Goal: Task Accomplishment & Management: Use online tool/utility

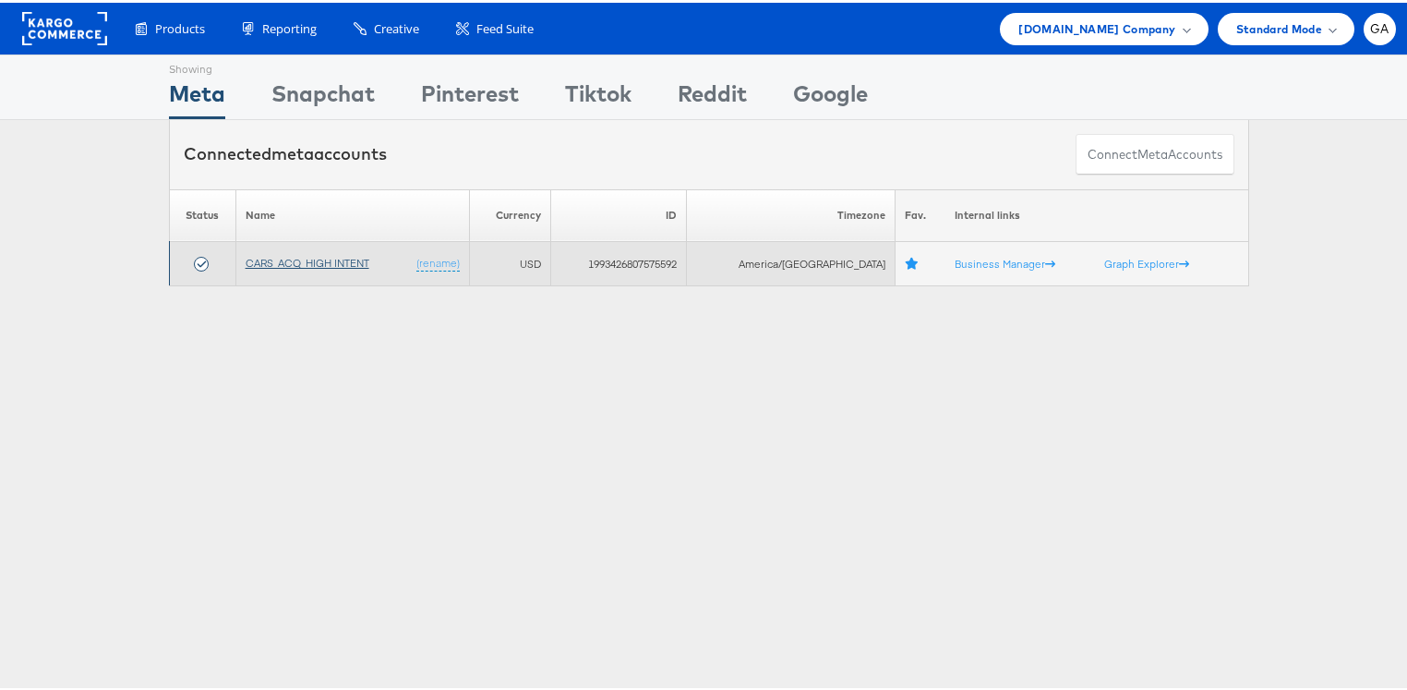
click at [294, 259] on link "CARS_ACQ_HIGH INTENT" at bounding box center [308, 260] width 124 height 14
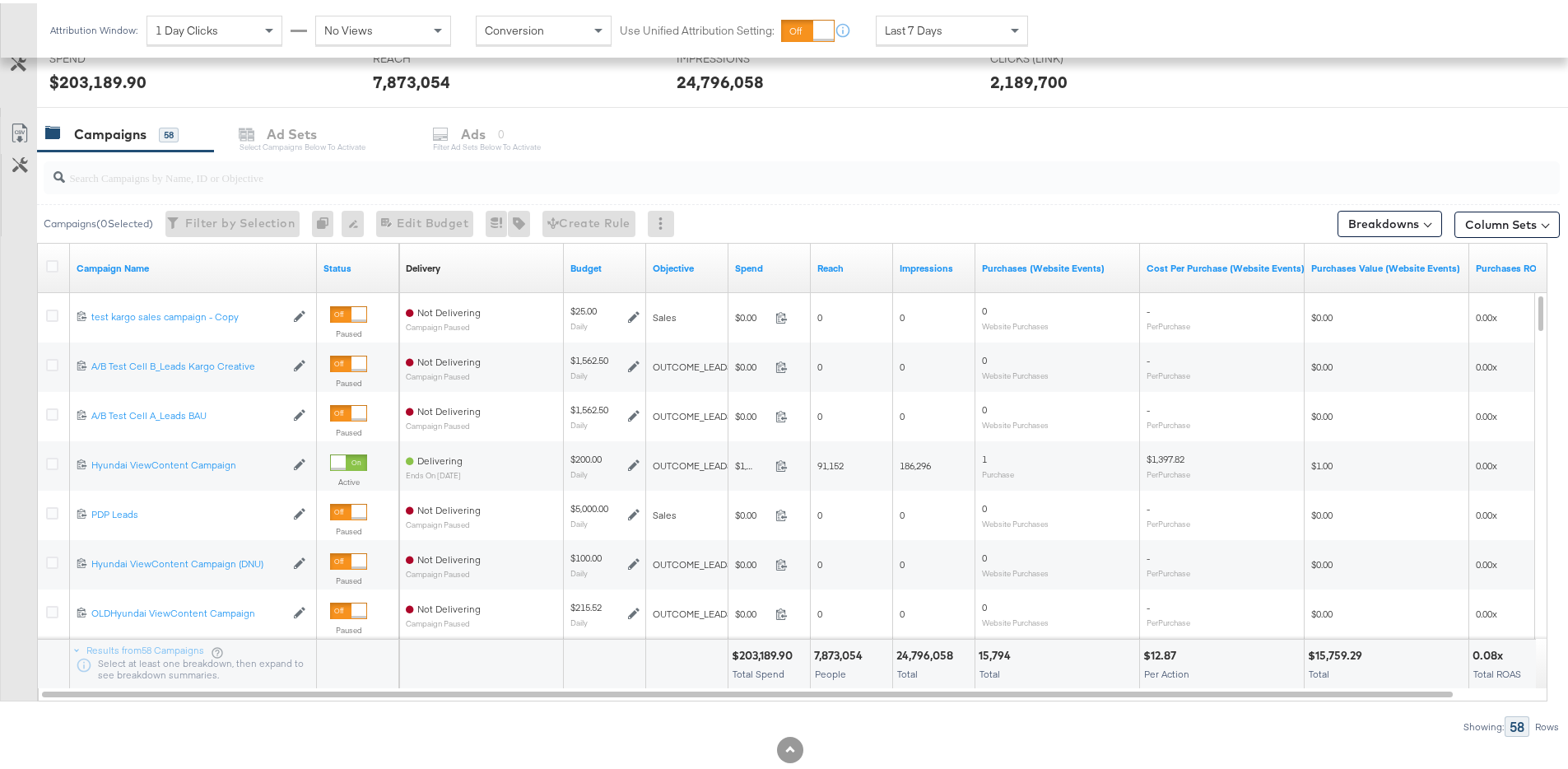
scroll to position [678, 0]
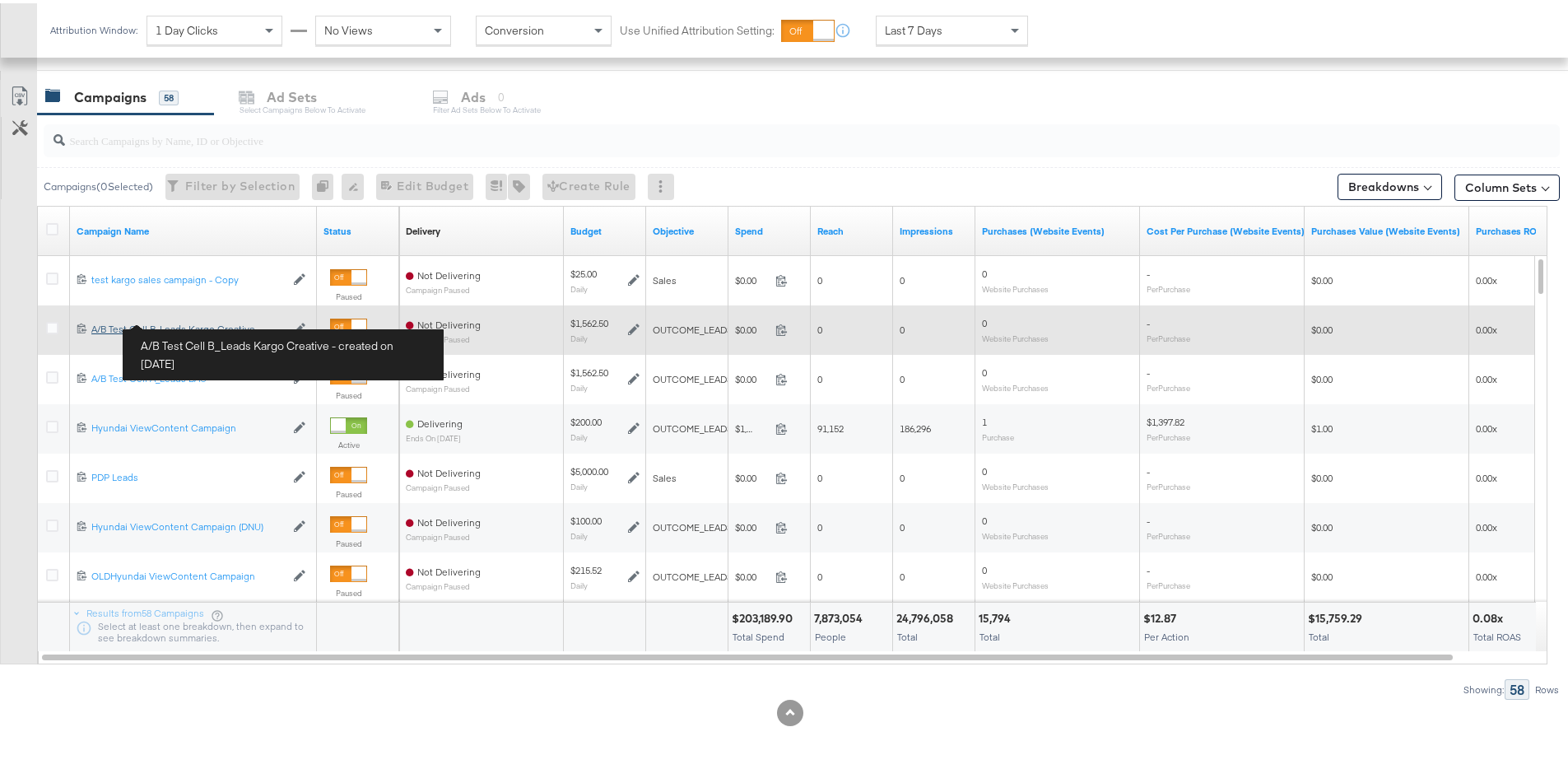
click at [185, 319] on div "A/B Test Cell B_Leads Kargo Creative A/B Test Cell B_Leads Kargo Creative" at bounding box center [187, 326] width 194 height 13
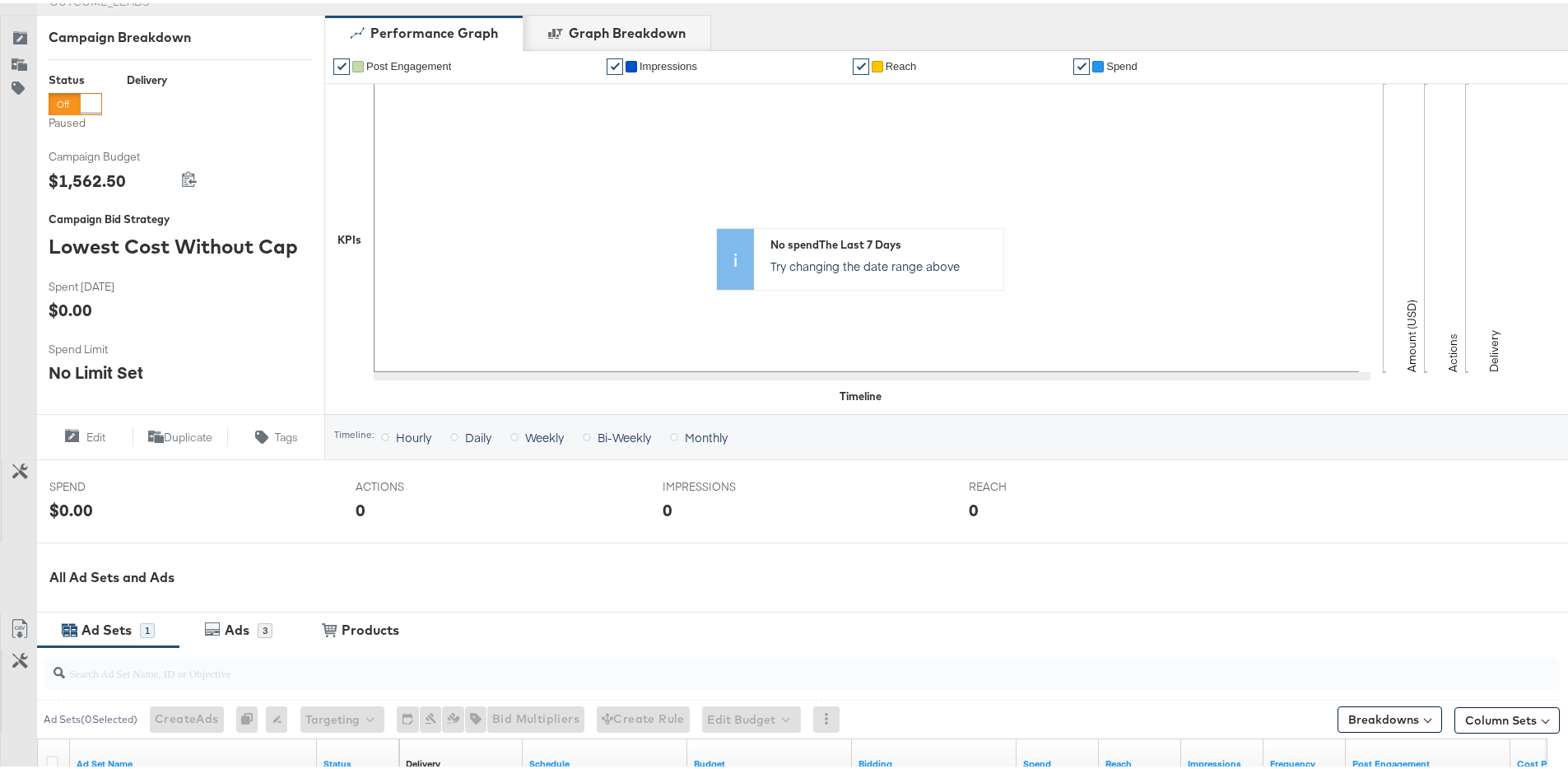
scroll to position [488, 0]
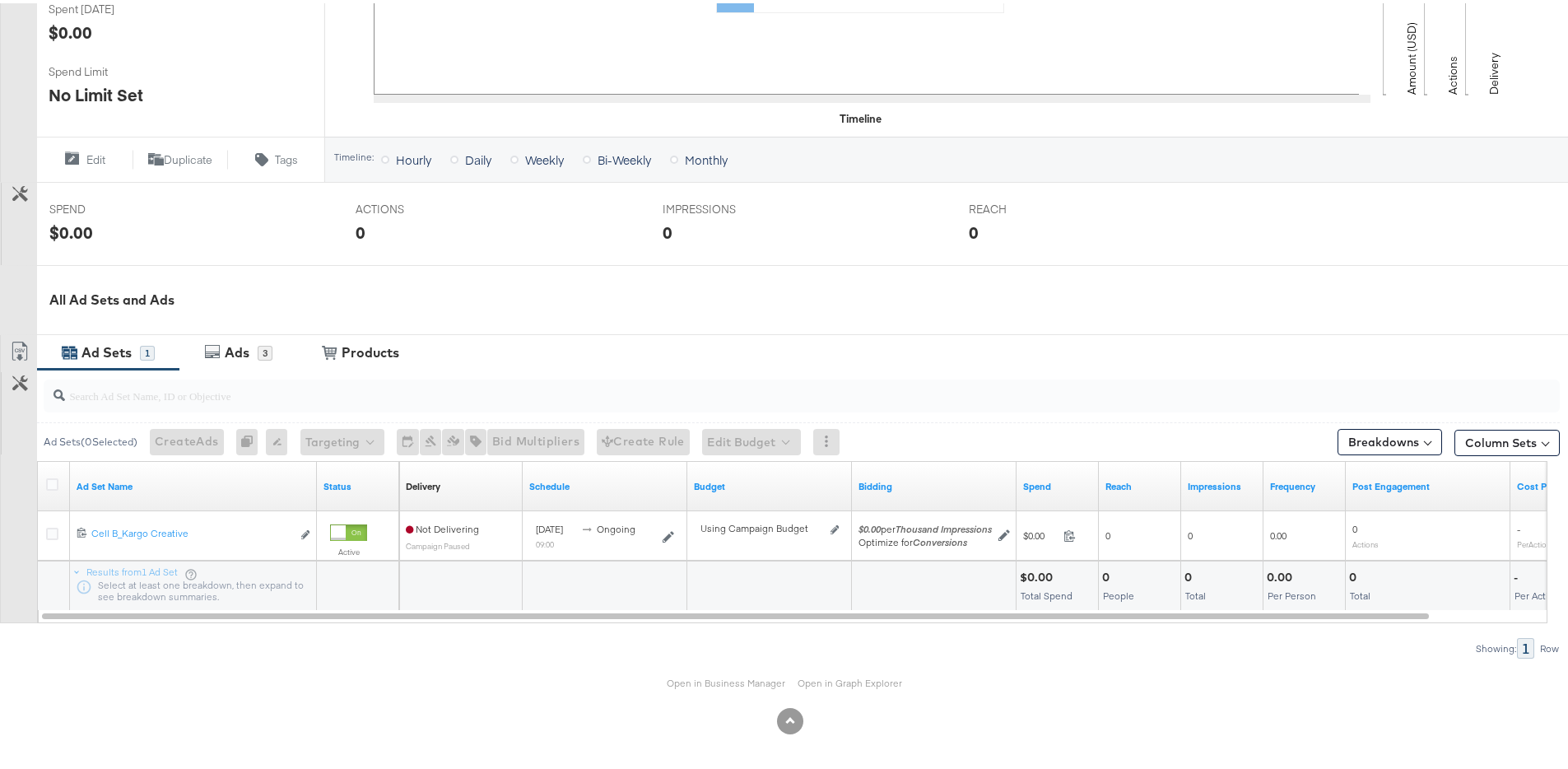
click at [202, 705] on div at bounding box center [790, 718] width 1580 height 27
click at [788, 719] on button at bounding box center [790, 718] width 27 height 27
